Goal: Information Seeking & Learning: Learn about a topic

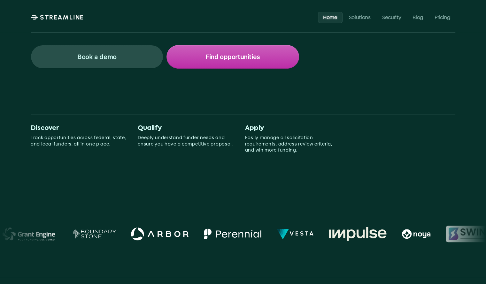
scroll to position [118, 0]
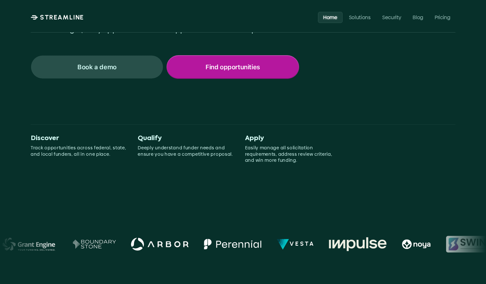
click at [256, 67] on p "Find opportunities" at bounding box center [232, 67] width 55 height 8
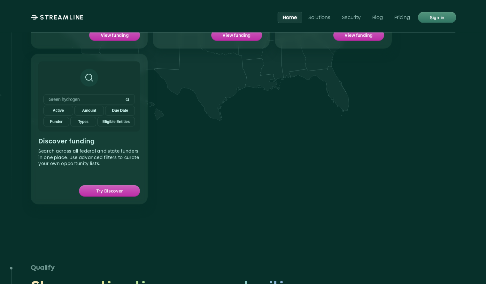
scroll to position [704, 0]
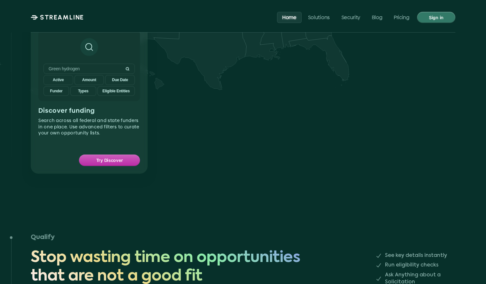
click at [433, 13] on p "Sign in" at bounding box center [436, 17] width 15 height 8
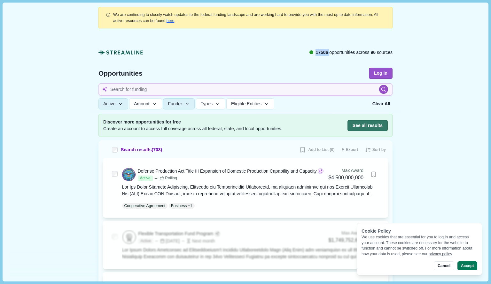
drag, startPoint x: 315, startPoint y: 55, endPoint x: 327, endPoint y: 54, distance: 11.2
click at [327, 54] on span "17506 opportunities across 96 sources" at bounding box center [353, 52] width 77 height 7
click at [140, 101] on span "Amount" at bounding box center [141, 103] width 15 height 5
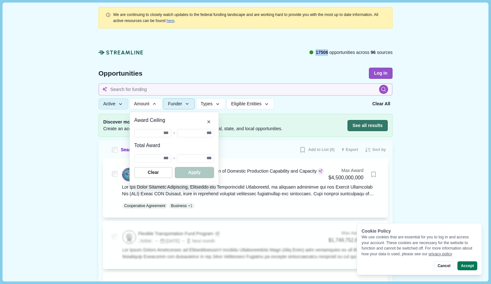
click at [184, 106] on icon "button" at bounding box center [187, 104] width 6 height 6
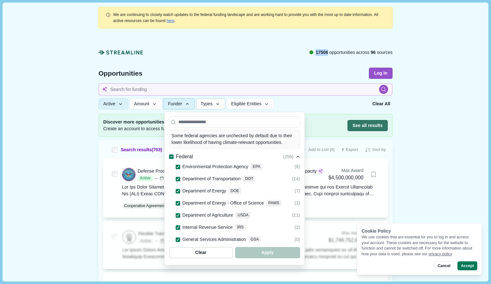
click at [209, 102] on span "Types" at bounding box center [207, 103] width 12 height 5
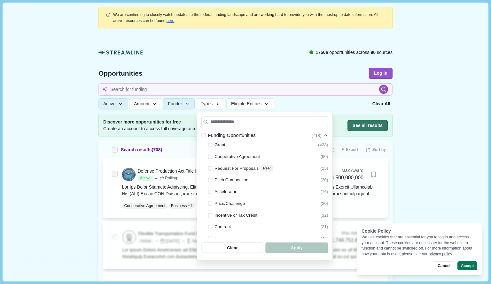
click at [271, 65] on div at bounding box center [245, 73] width 312 height 82
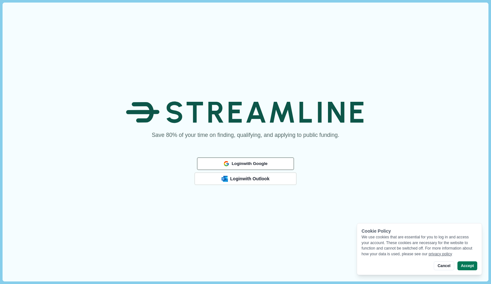
click at [243, 159] on button "Login with Google" at bounding box center [245, 164] width 97 height 12
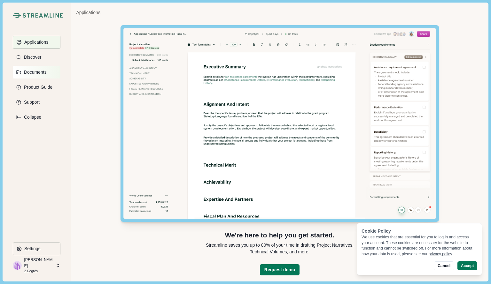
click at [42, 72] on p "Documents" at bounding box center [34, 72] width 25 height 5
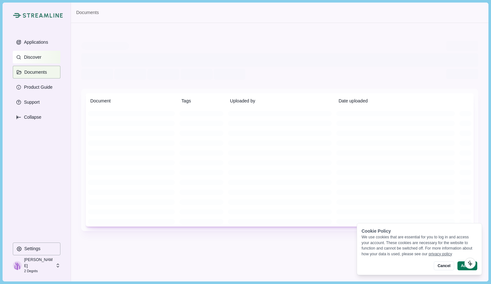
click at [40, 59] on p "Discover" at bounding box center [31, 57] width 19 height 5
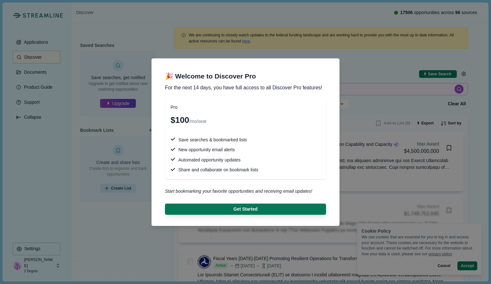
drag, startPoint x: 165, startPoint y: 68, endPoint x: 159, endPoint y: 67, distance: 5.9
click at [159, 67] on header "🎉 Welcome to Discover Pro For the next 14 days, you have full access to all Dis…" at bounding box center [245, 81] width 174 height 29
drag, startPoint x: 77, startPoint y: 97, endPoint x: 84, endPoint y: 87, distance: 12.0
click at [84, 87] on div "🎉 Welcome to Discover Pro For the next 14 days, you have full access to all Dis…" at bounding box center [245, 142] width 491 height 284
click at [99, 60] on div "🎉 Welcome to Discover Pro For the next 14 days, you have full access to all Dis…" at bounding box center [245, 142] width 491 height 284
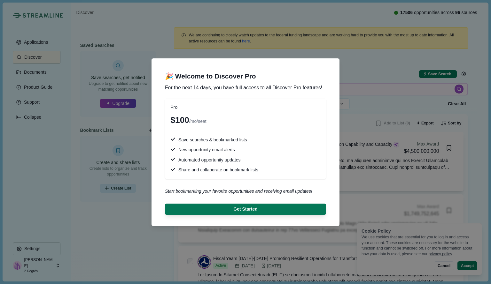
click at [176, 33] on div "🎉 Welcome to Discover Pro For the next 14 days, you have full access to all Dis…" at bounding box center [245, 142] width 491 height 284
drag, startPoint x: 180, startPoint y: 79, endPoint x: 251, endPoint y: 77, distance: 70.6
click at [251, 77] on span "🎉 Welcome to Discover Pro" at bounding box center [245, 76] width 161 height 9
click at [77, 77] on div "🎉 Welcome to Discover Pro For the next 14 days, you have full access to all Dis…" at bounding box center [245, 142] width 491 height 284
click at [41, 37] on div "🎉 Welcome to Discover Pro For the next 14 days, you have full access to all Dis…" at bounding box center [245, 142] width 491 height 284
